Goal: Task Accomplishment & Management: Manage account settings

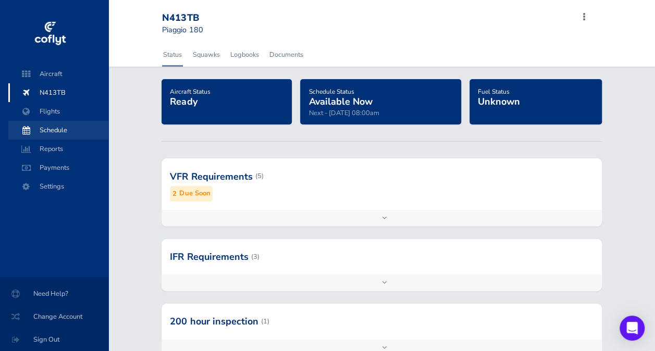
click at [70, 131] on span "Schedule" at bounding box center [58, 130] width 79 height 19
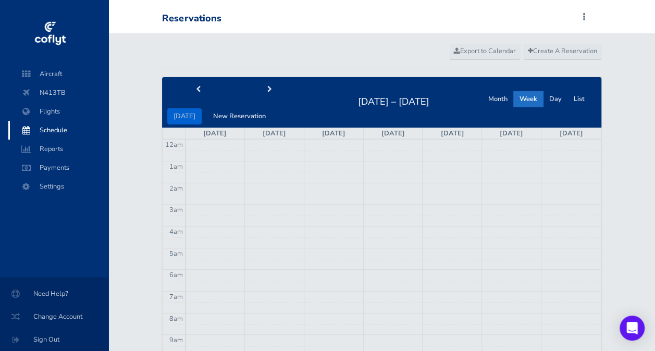
scroll to position [17, 0]
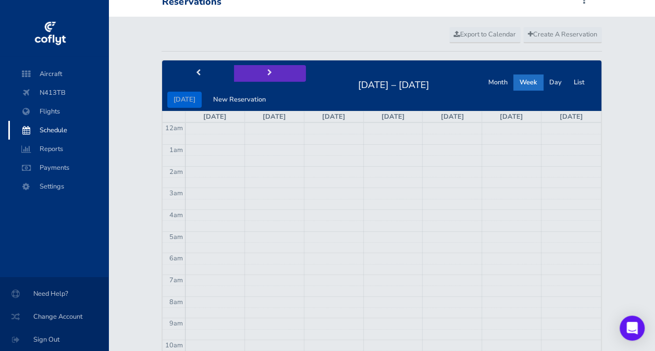
click at [271, 65] on button "next" at bounding box center [270, 73] width 72 height 16
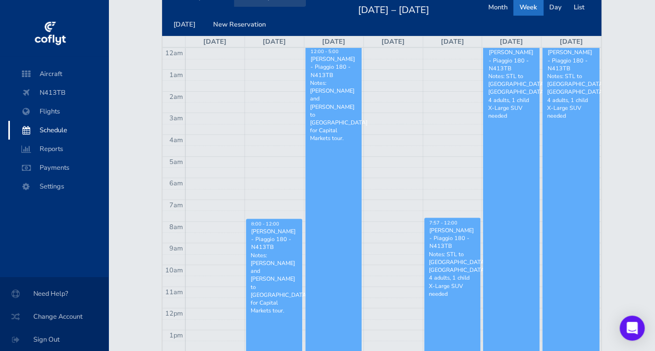
scroll to position [93, 0]
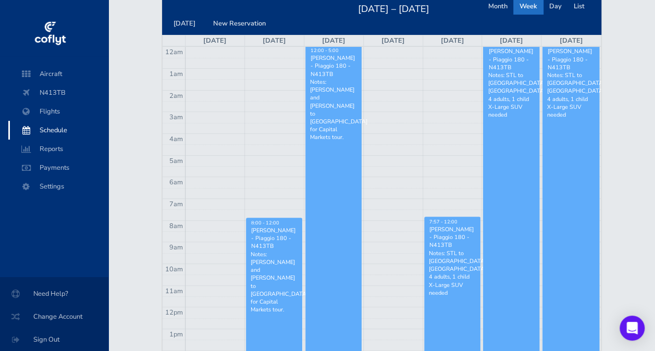
click at [263, 249] on div "[PERSON_NAME] - Piaggio 180 - N413TB" at bounding box center [274, 239] width 47 height 24
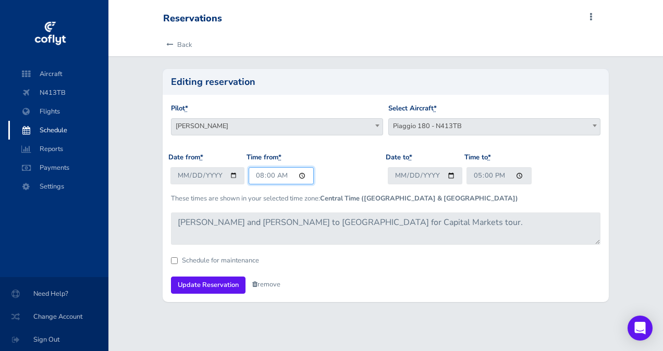
drag, startPoint x: 0, startPoint y: 0, endPoint x: 269, endPoint y: 178, distance: 322.3
click at [269, 178] on input "08:00" at bounding box center [281, 175] width 65 height 17
type input "08:30"
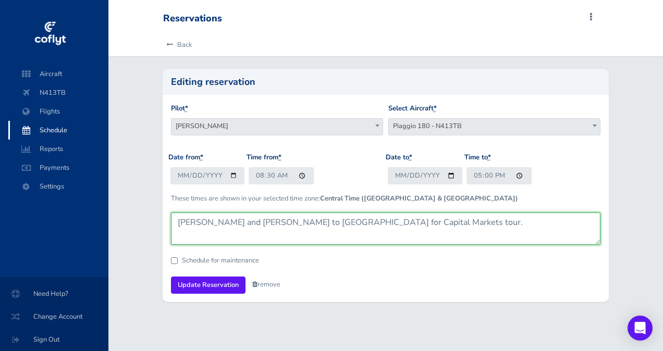
click at [342, 239] on textarea "Brandt and Cole to Chicago for Capital Markets tour." at bounding box center [386, 229] width 430 height 32
click at [408, 220] on textarea "Brandt and Cole to Chicago for Capital Markets tour." at bounding box center [386, 229] width 430 height 32
type textarea "Brandt and Cole to Chicago for Capital Markets tour."
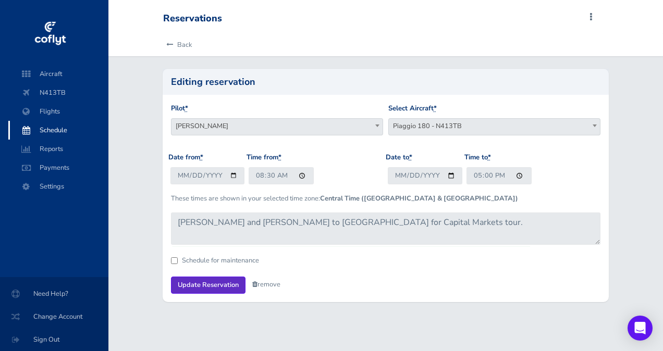
click at [215, 282] on input "Update Reservation" at bounding box center [208, 285] width 75 height 17
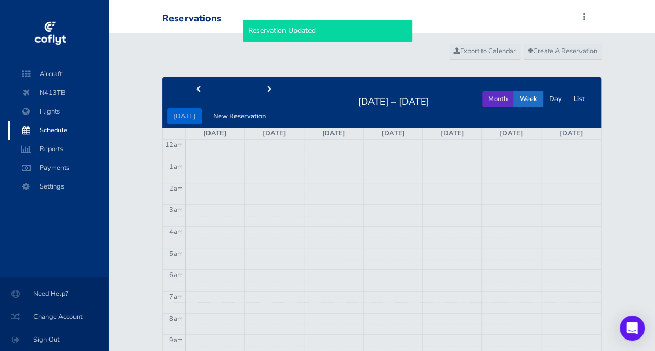
click at [494, 96] on button "Month" at bounding box center [498, 99] width 32 height 16
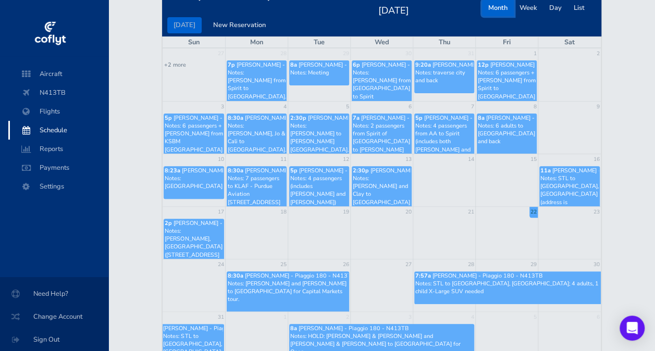
scroll to position [143, 0]
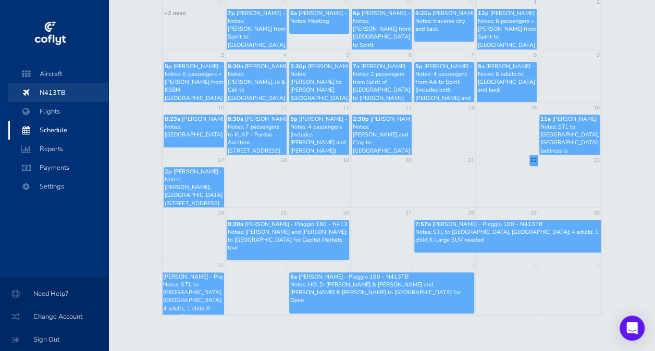
click at [62, 95] on span "N413TB" at bounding box center [58, 92] width 79 height 19
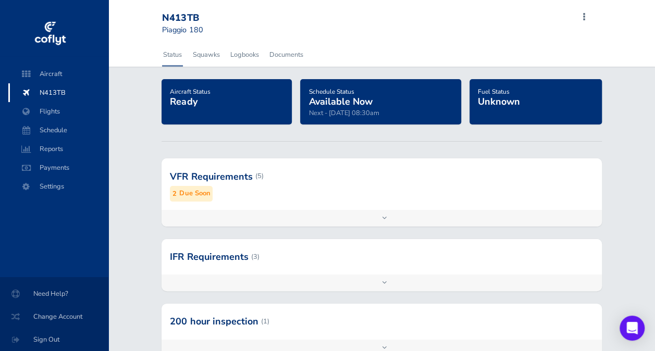
click at [181, 14] on div "N413TB" at bounding box center [199, 18] width 75 height 11
copy div "N413TB"
